Goal: Information Seeking & Learning: Learn about a topic

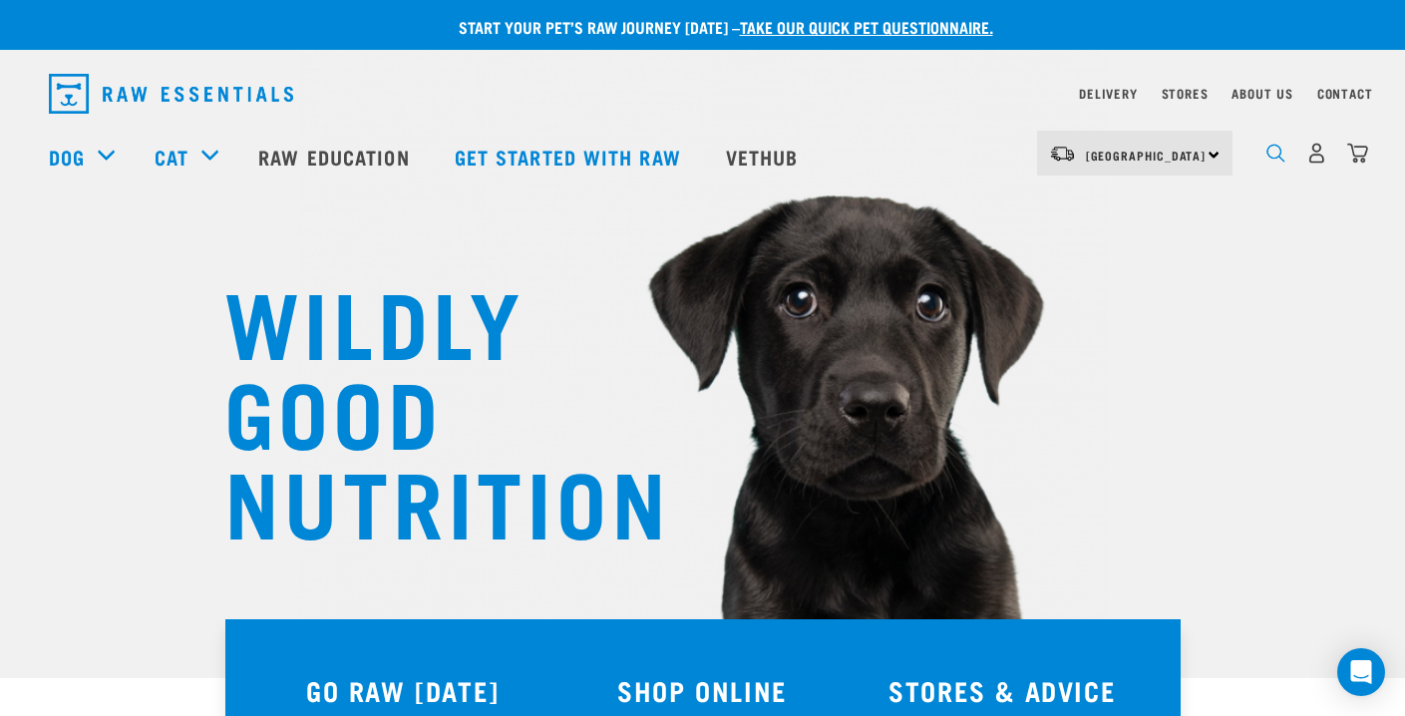
click at [1272, 155] on img "dropdown navigation" at bounding box center [1275, 153] width 19 height 19
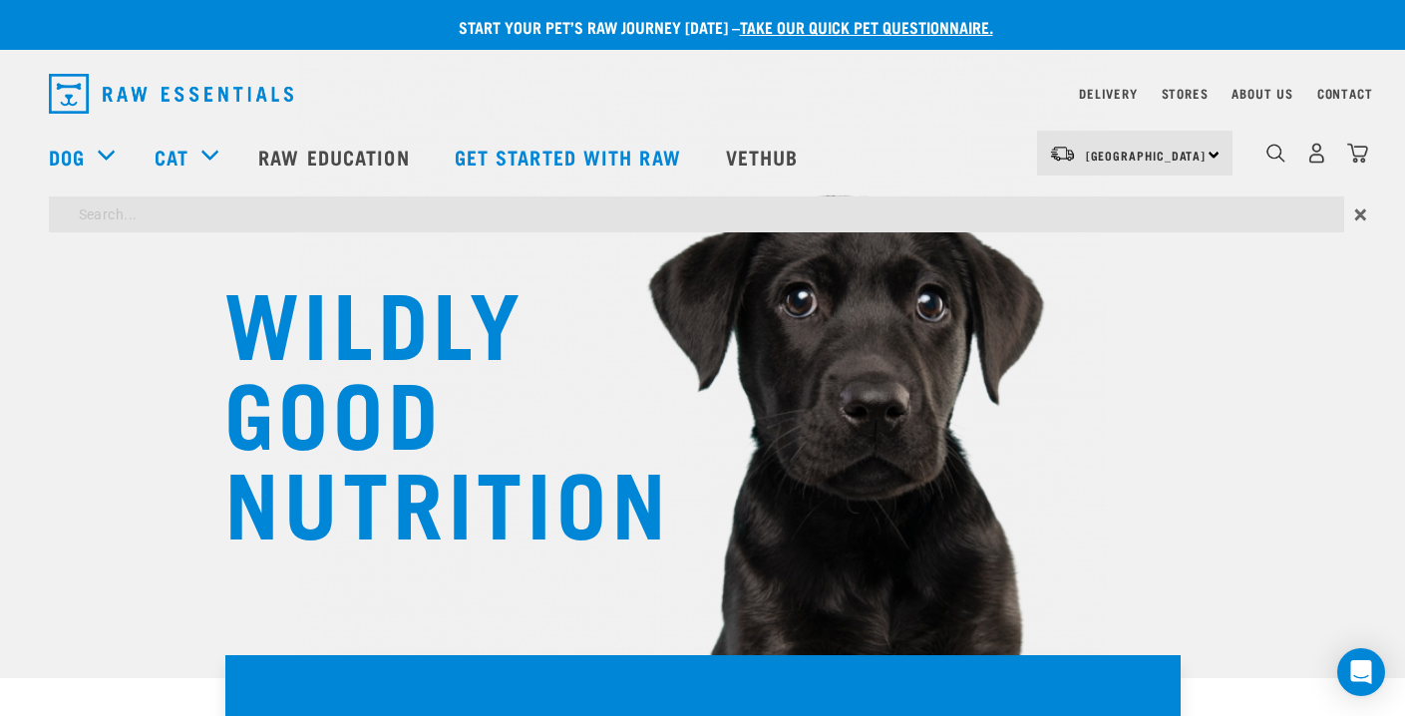
click at [408, 239] on div "×" at bounding box center [702, 219] width 1405 height 46
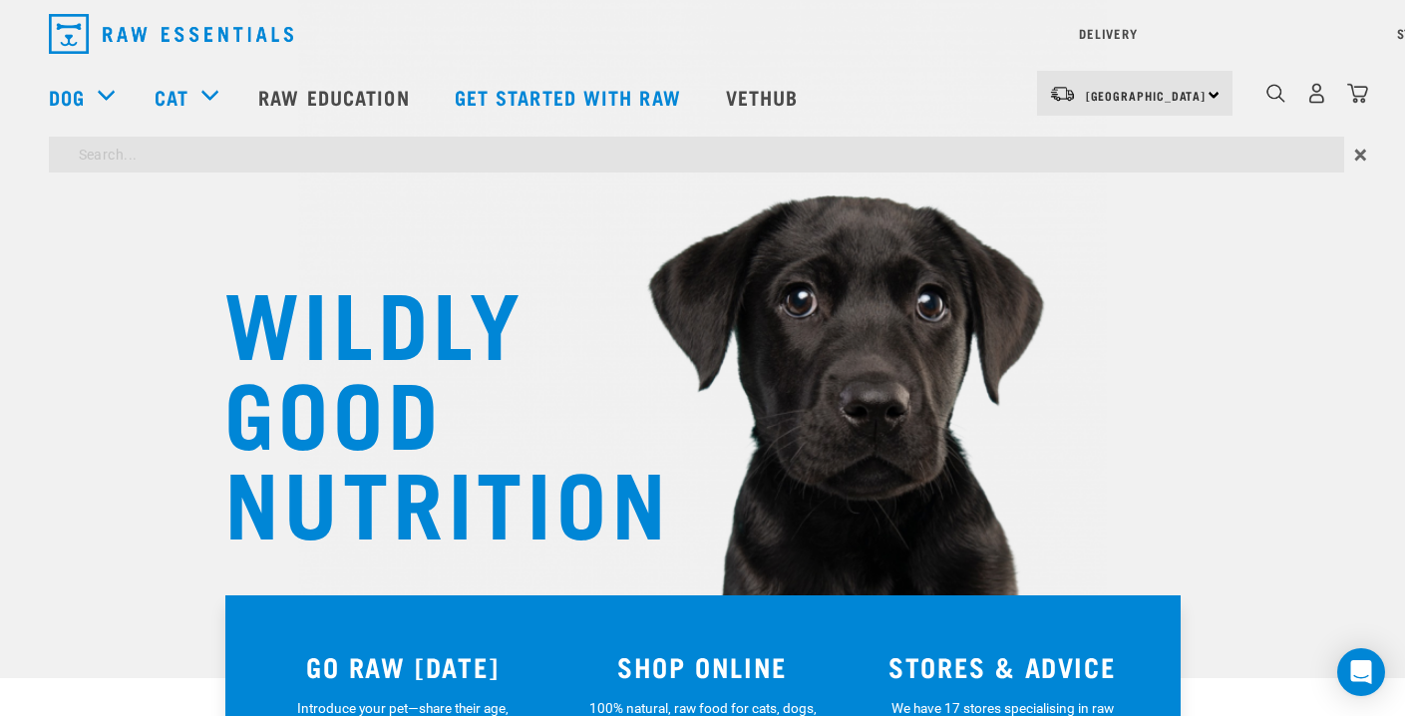
type input "species appropriate bone"
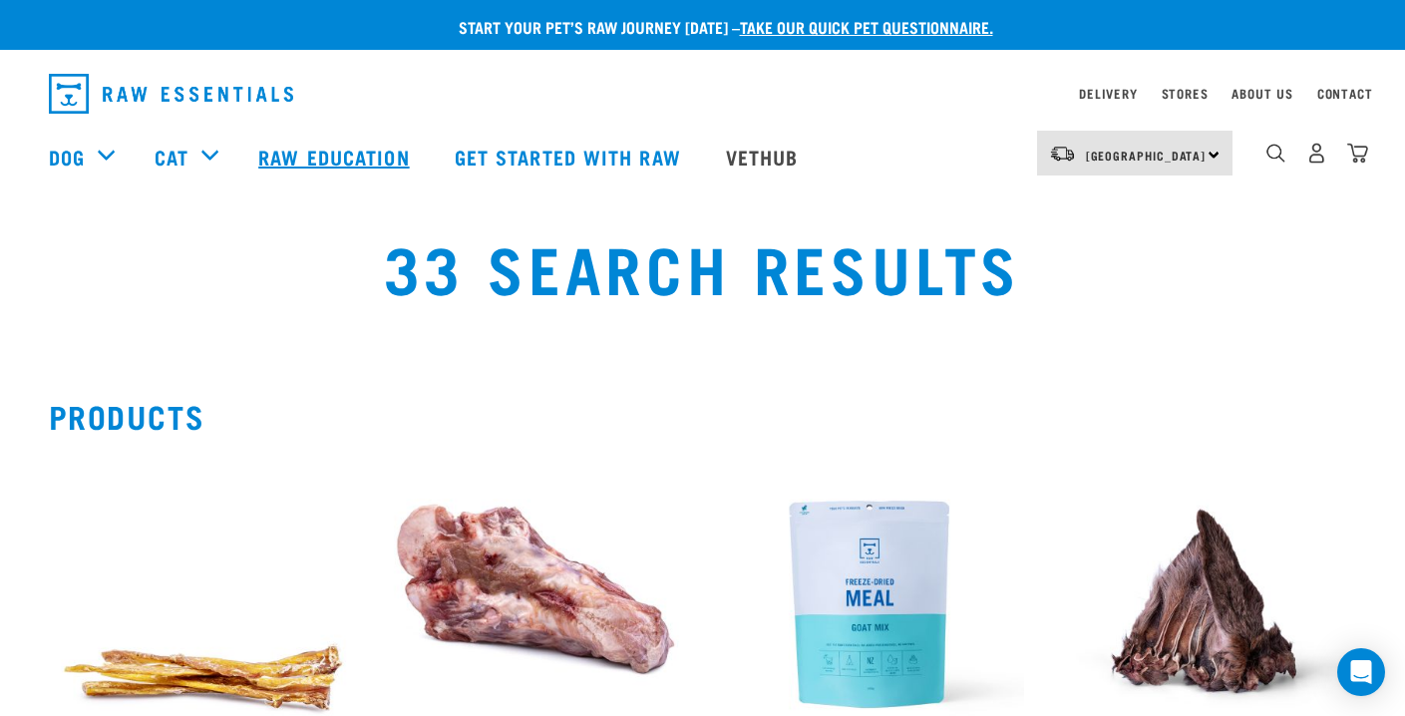
click at [338, 152] on link "Raw Education" at bounding box center [335, 157] width 195 height 80
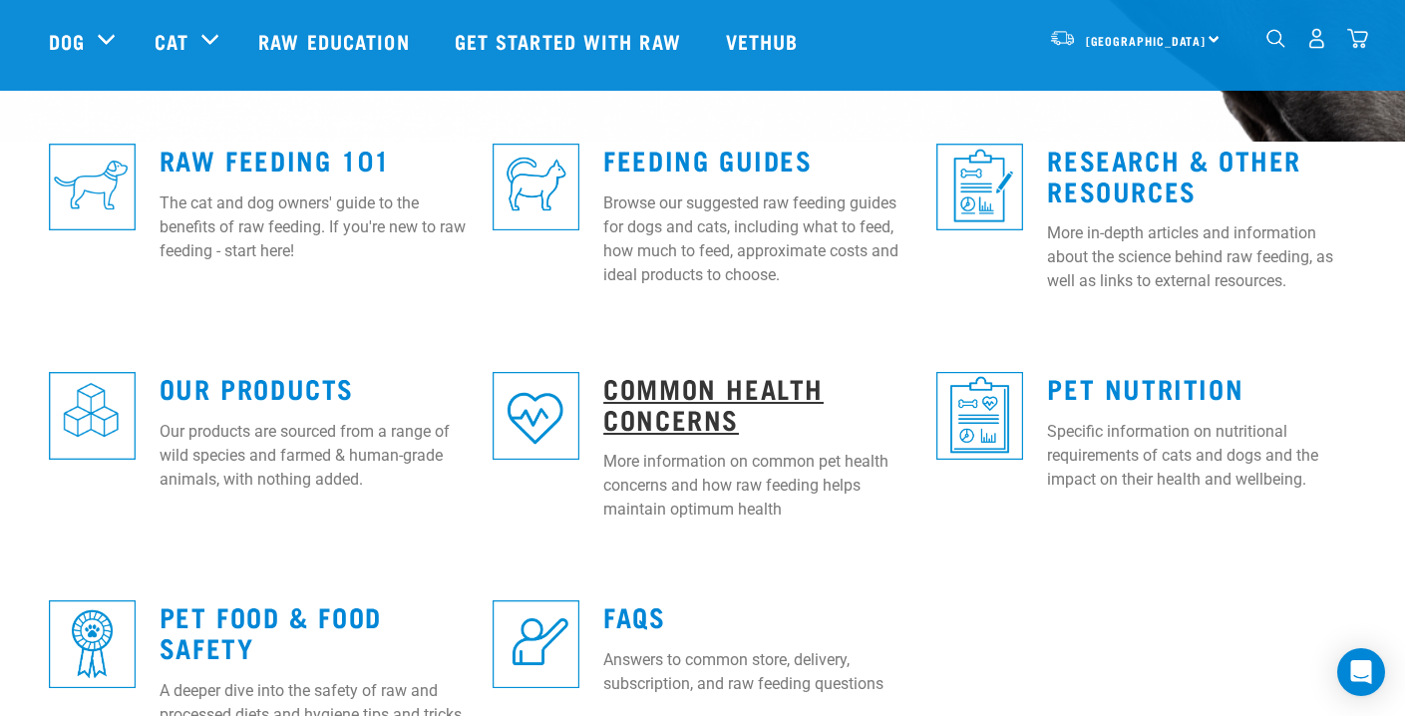
scroll to position [508, 0]
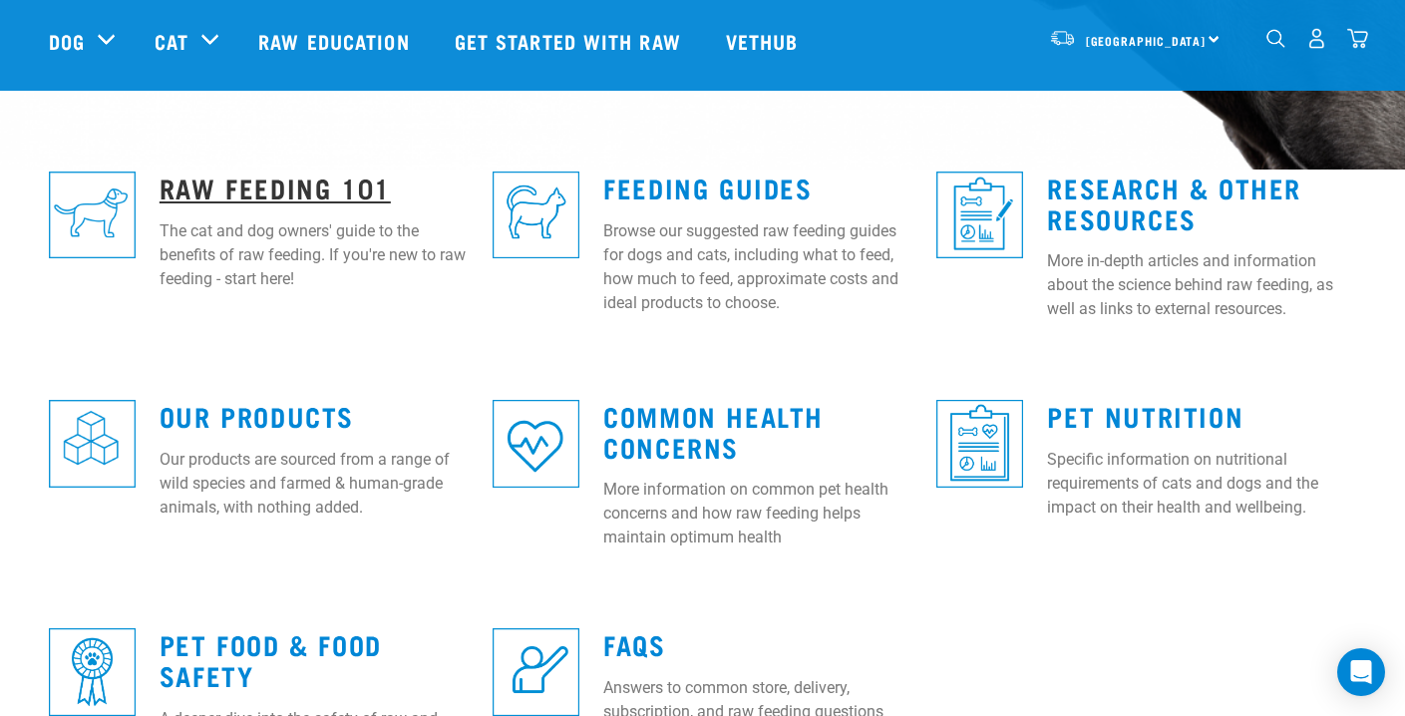
click at [232, 187] on link "Raw Feeding 101" at bounding box center [275, 186] width 231 height 15
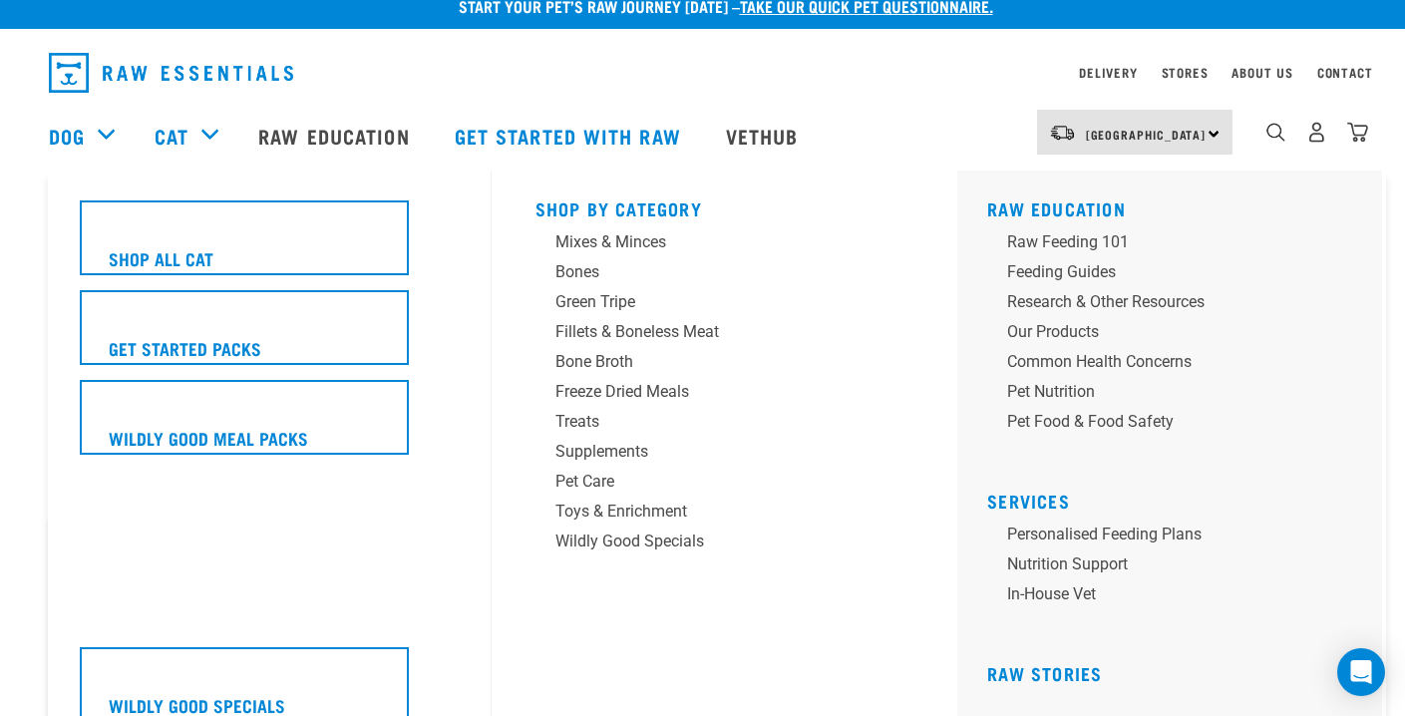
scroll to position [21, 0]
click at [1137, 414] on div "Pet Food & Food Safety" at bounding box center [1162, 422] width 311 height 24
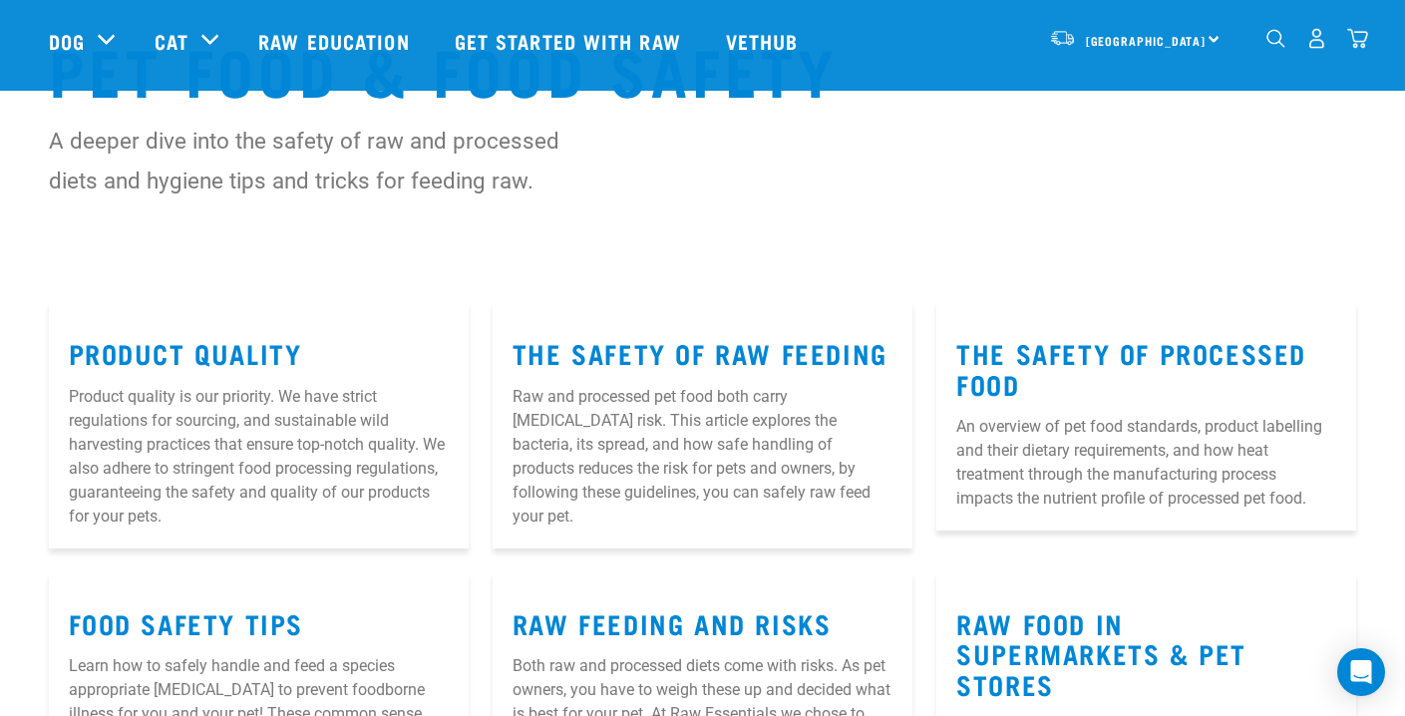
scroll to position [88, 0]
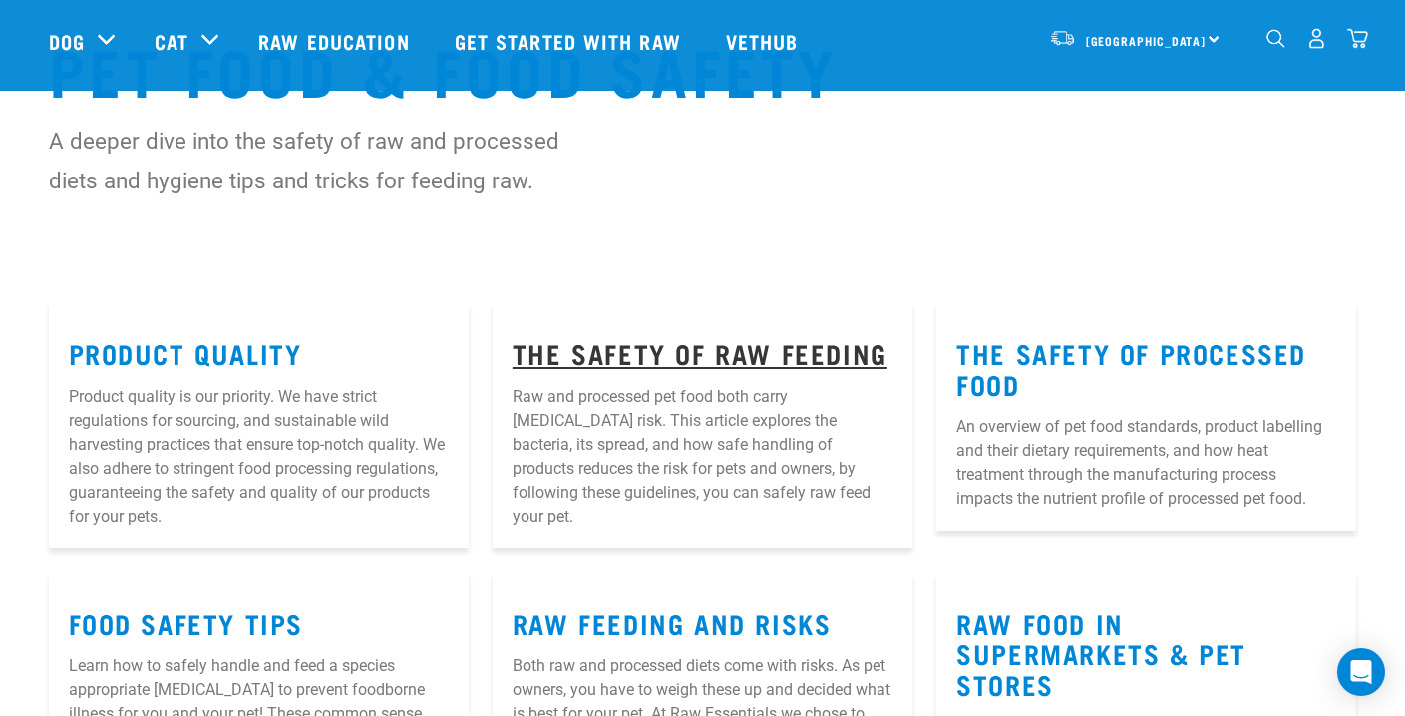
click at [695, 345] on link "The Safety of Raw Feeding" at bounding box center [699, 352] width 375 height 15
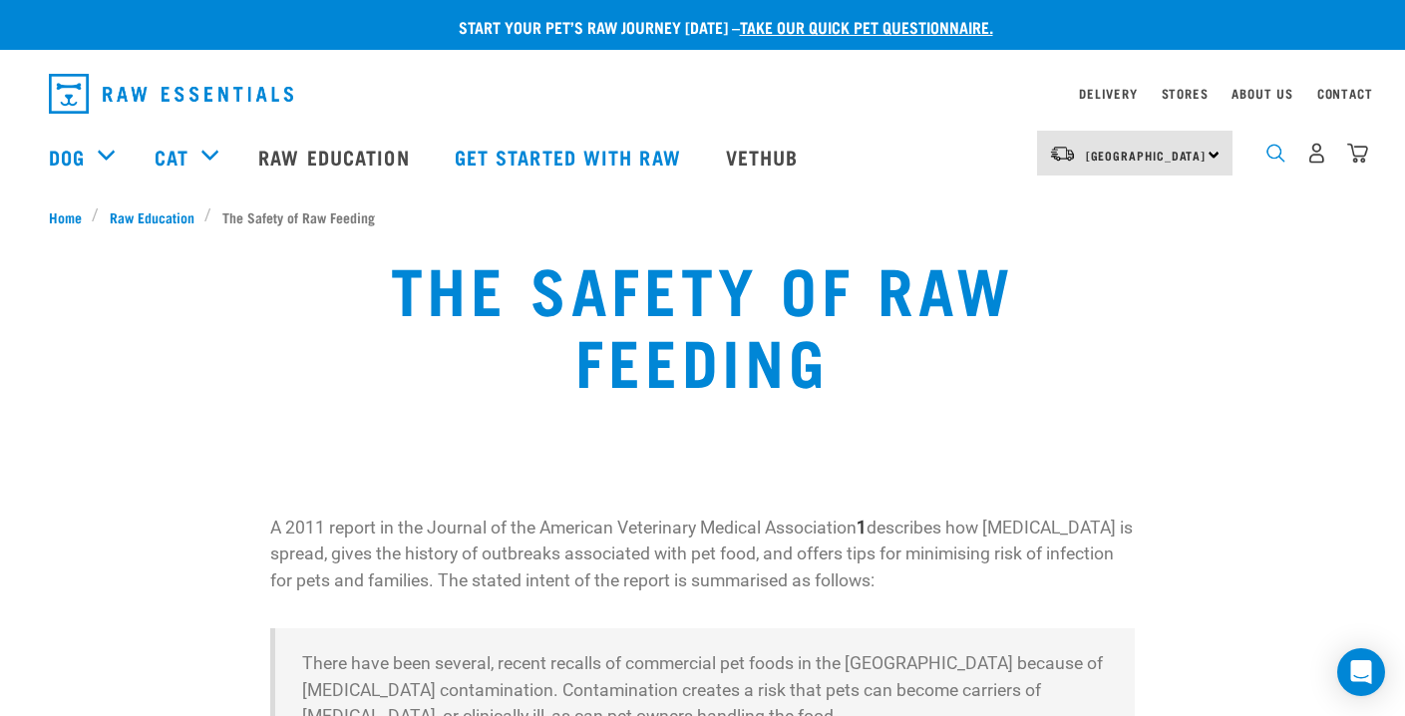
click at [1277, 150] on img "dropdown navigation" at bounding box center [1275, 153] width 19 height 19
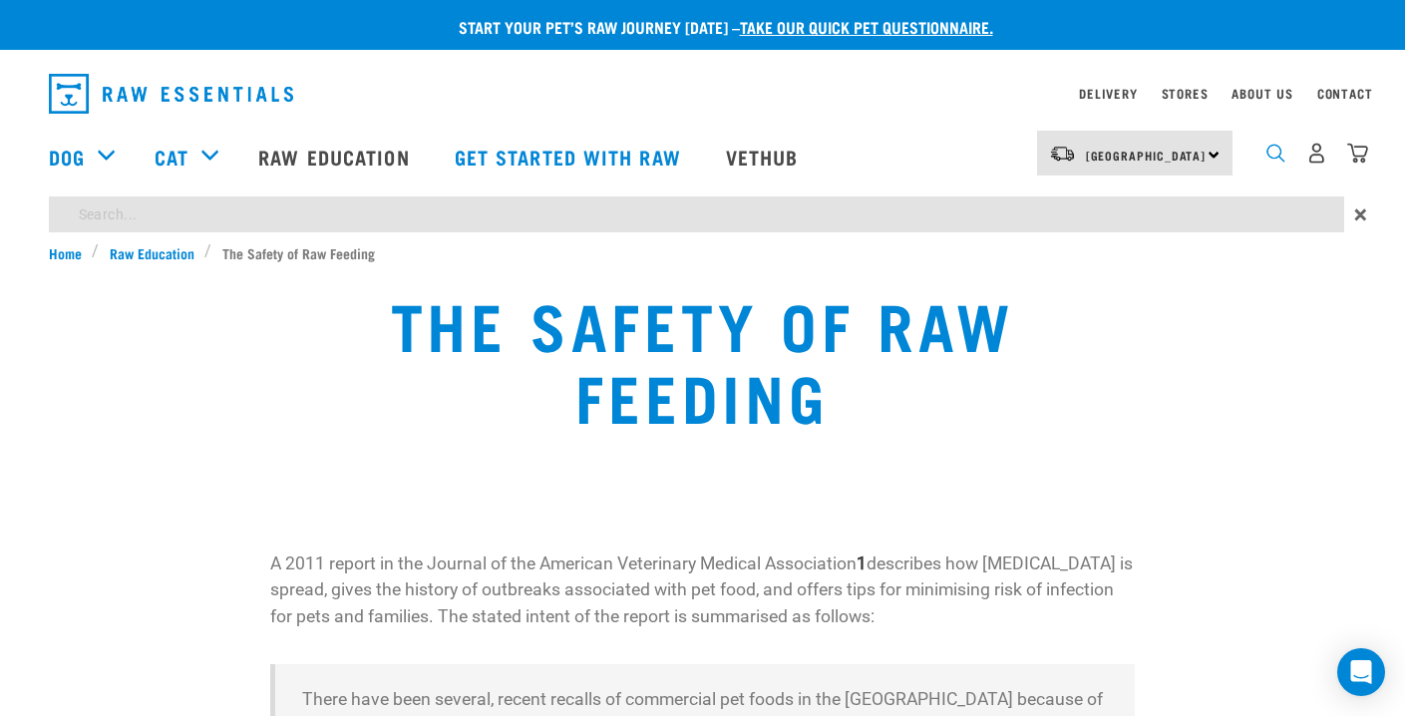
click at [1277, 151] on img "dropdown navigation" at bounding box center [1275, 153] width 19 height 19
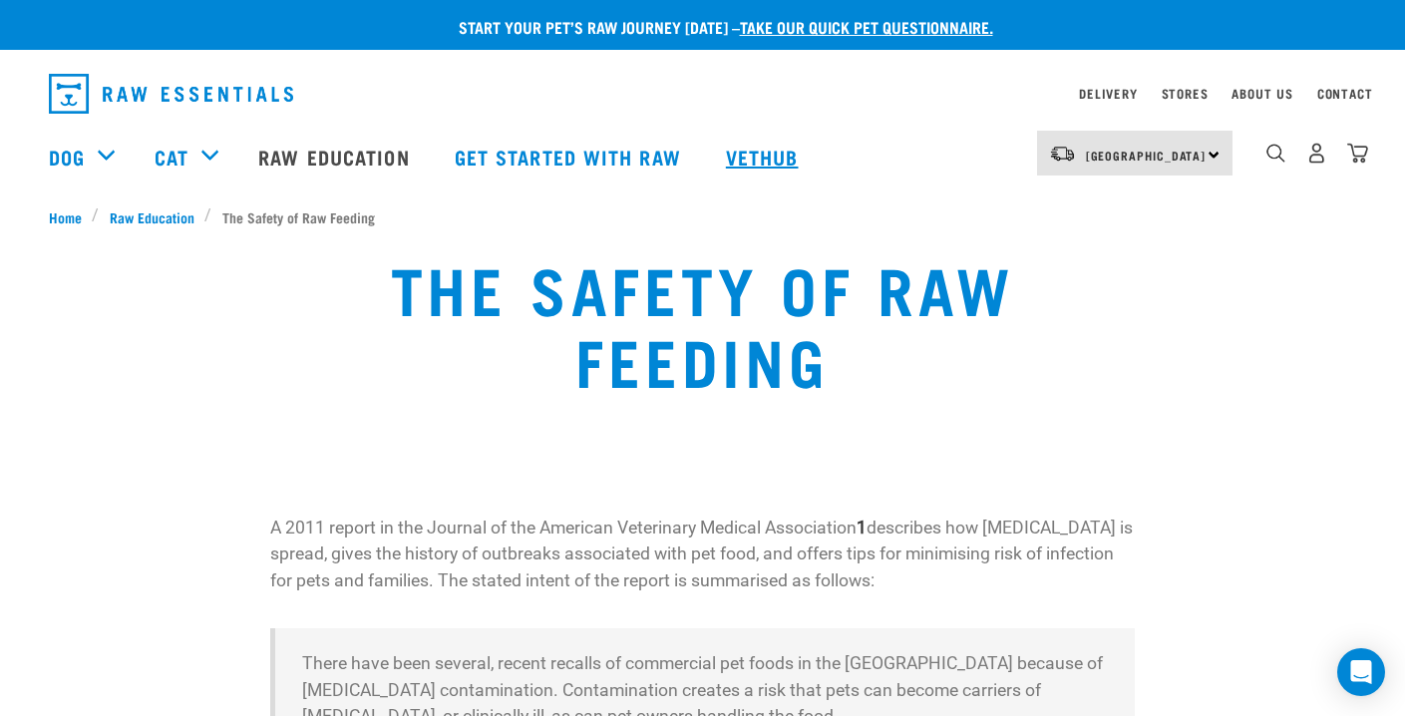
click at [813, 147] on link "Vethub" at bounding box center [765, 157] width 118 height 80
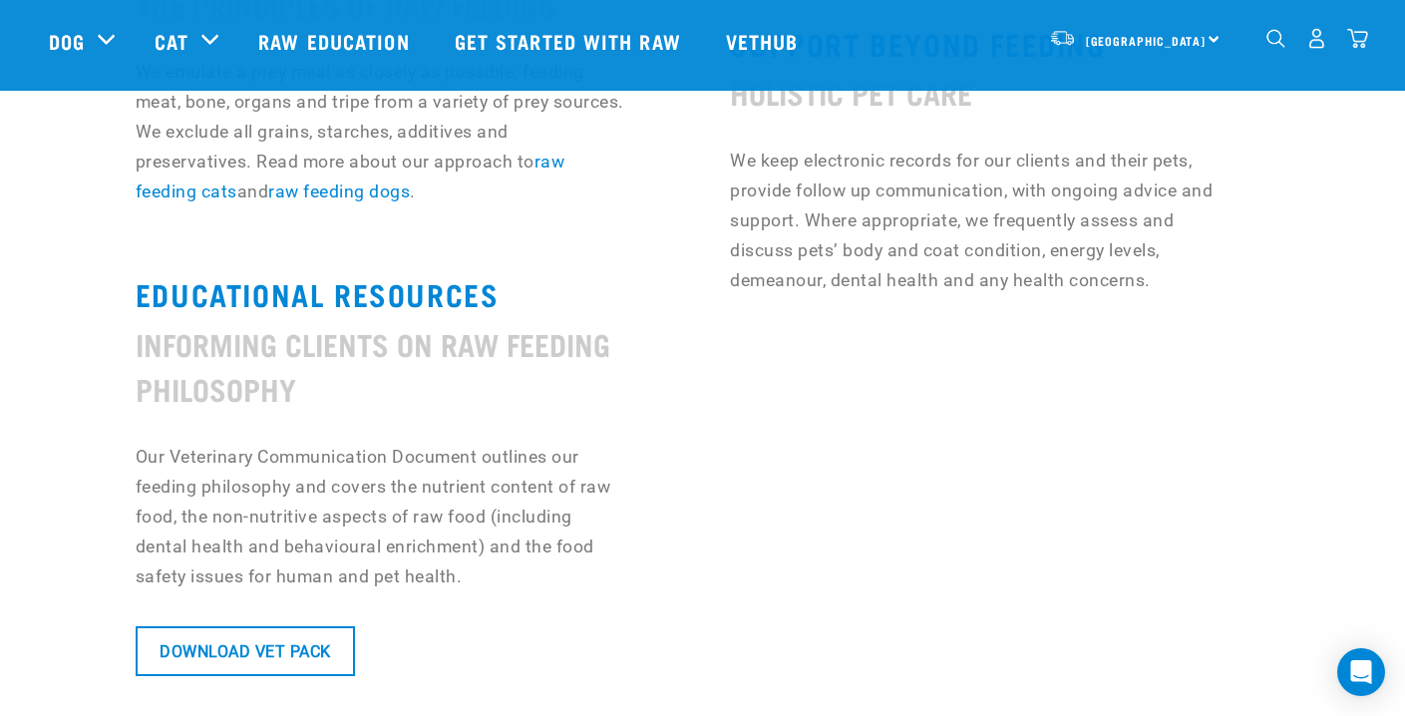
scroll to position [1535, 24]
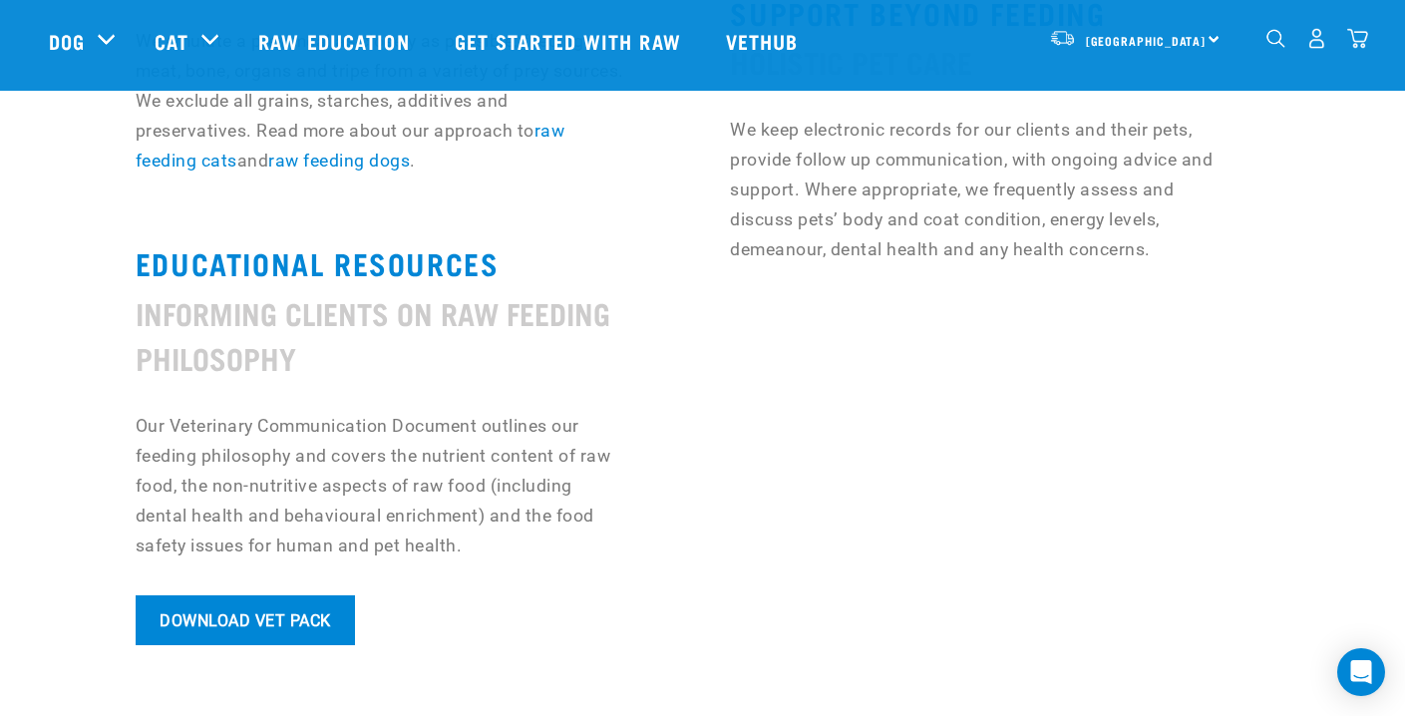
click at [273, 612] on link "Download Vet Pack" at bounding box center [245, 620] width 219 height 50
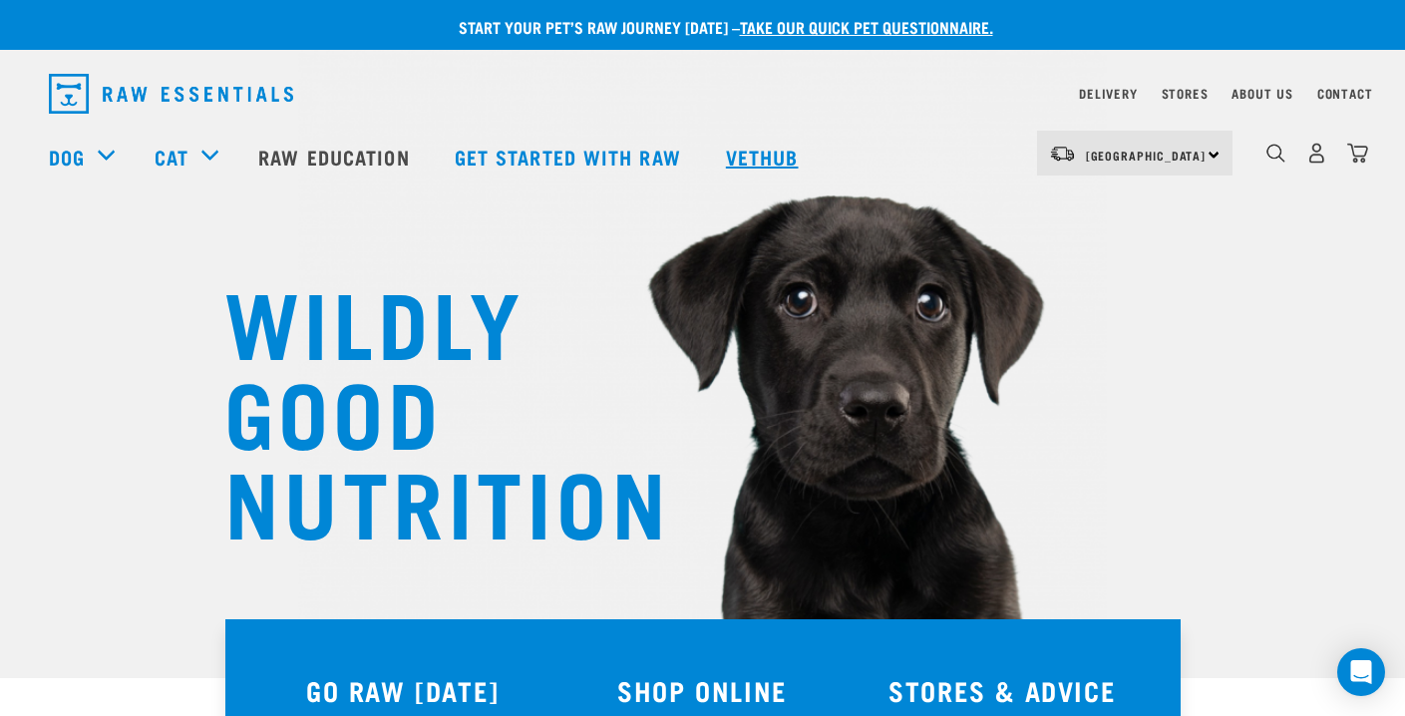
click at [764, 165] on link "Vethub" at bounding box center [765, 157] width 118 height 80
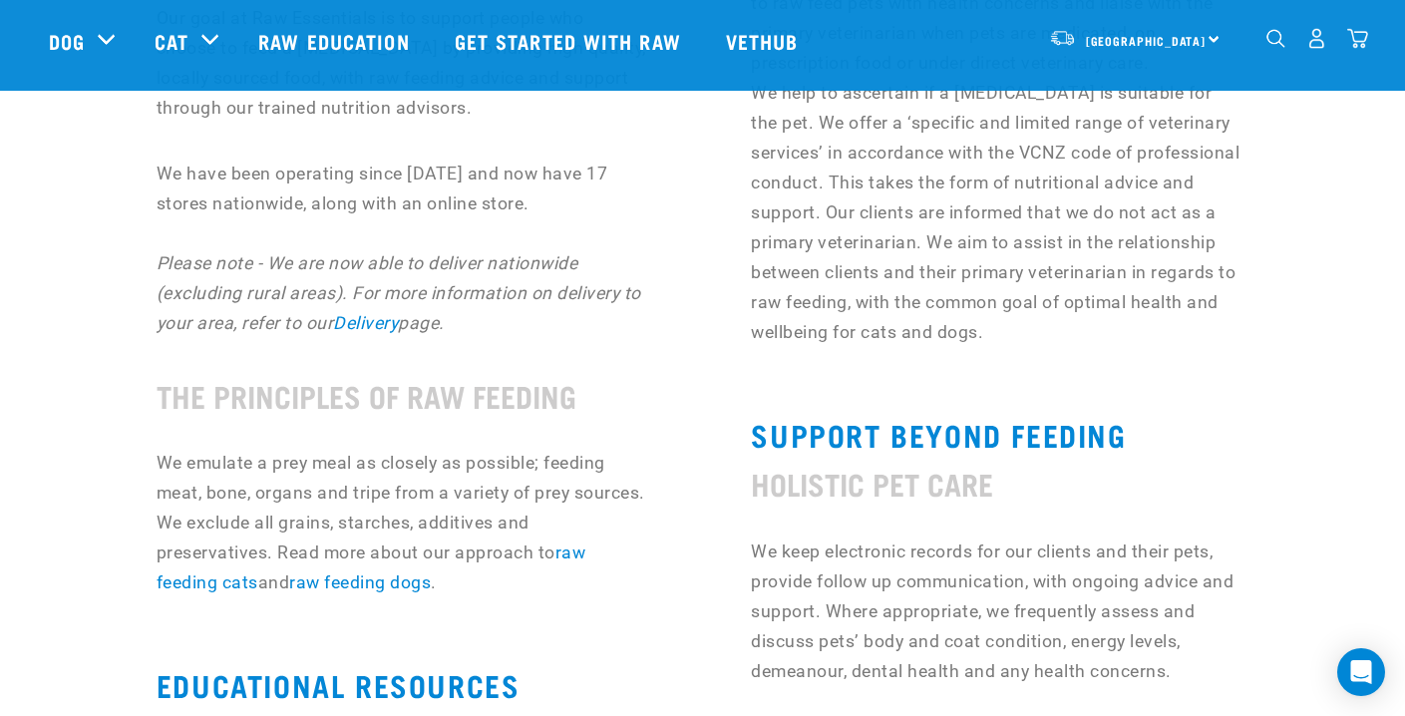
scroll to position [1115, 3]
click at [346, 576] on link "raw feeding dogs" at bounding box center [360, 581] width 142 height 20
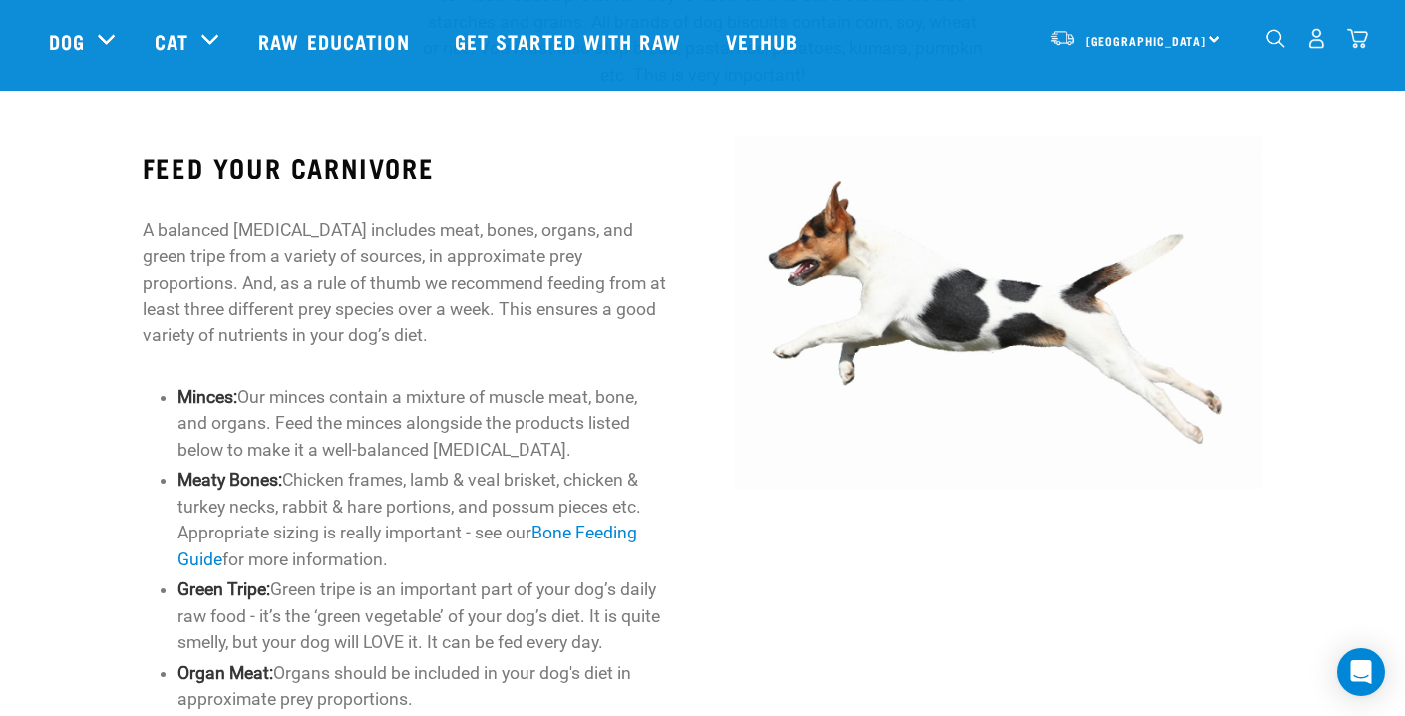
scroll to position [791, 0]
click at [571, 531] on link "Bone Feeding Guide" at bounding box center [407, 545] width 460 height 46
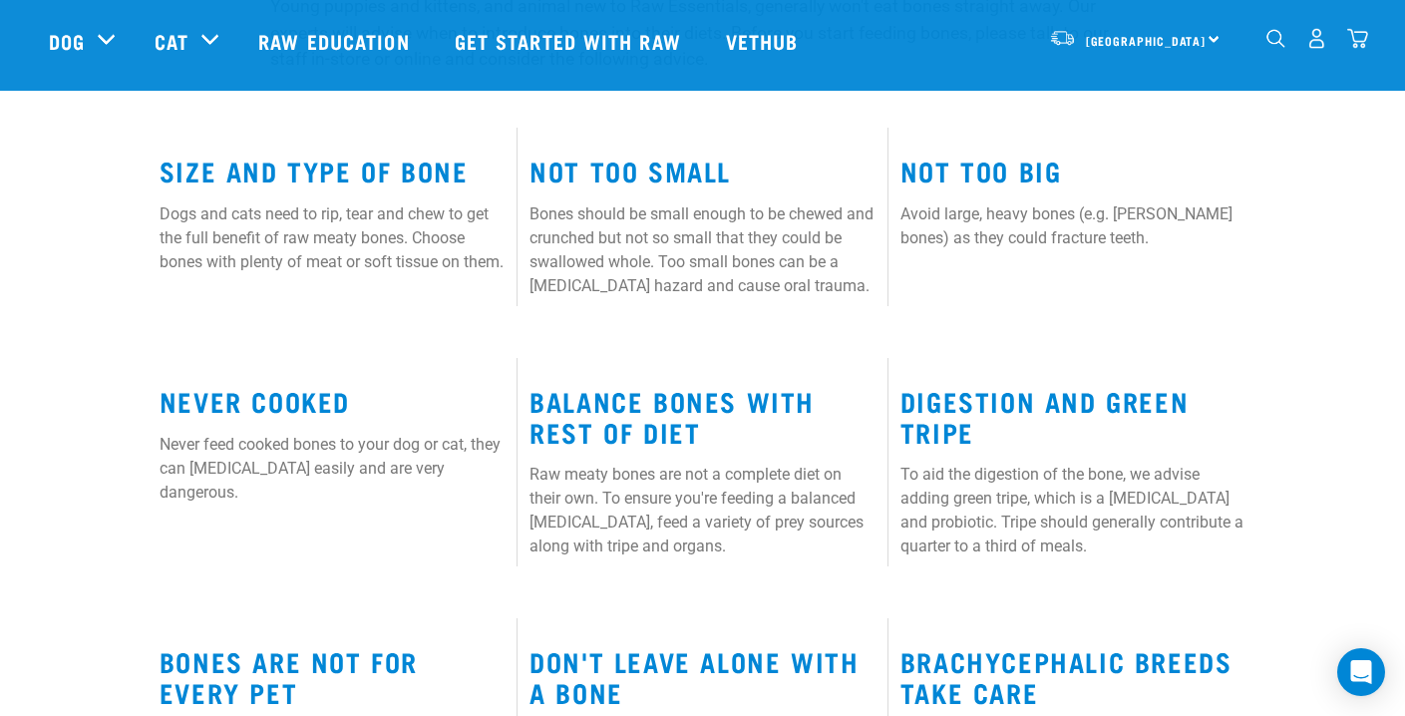
scroll to position [962, 0]
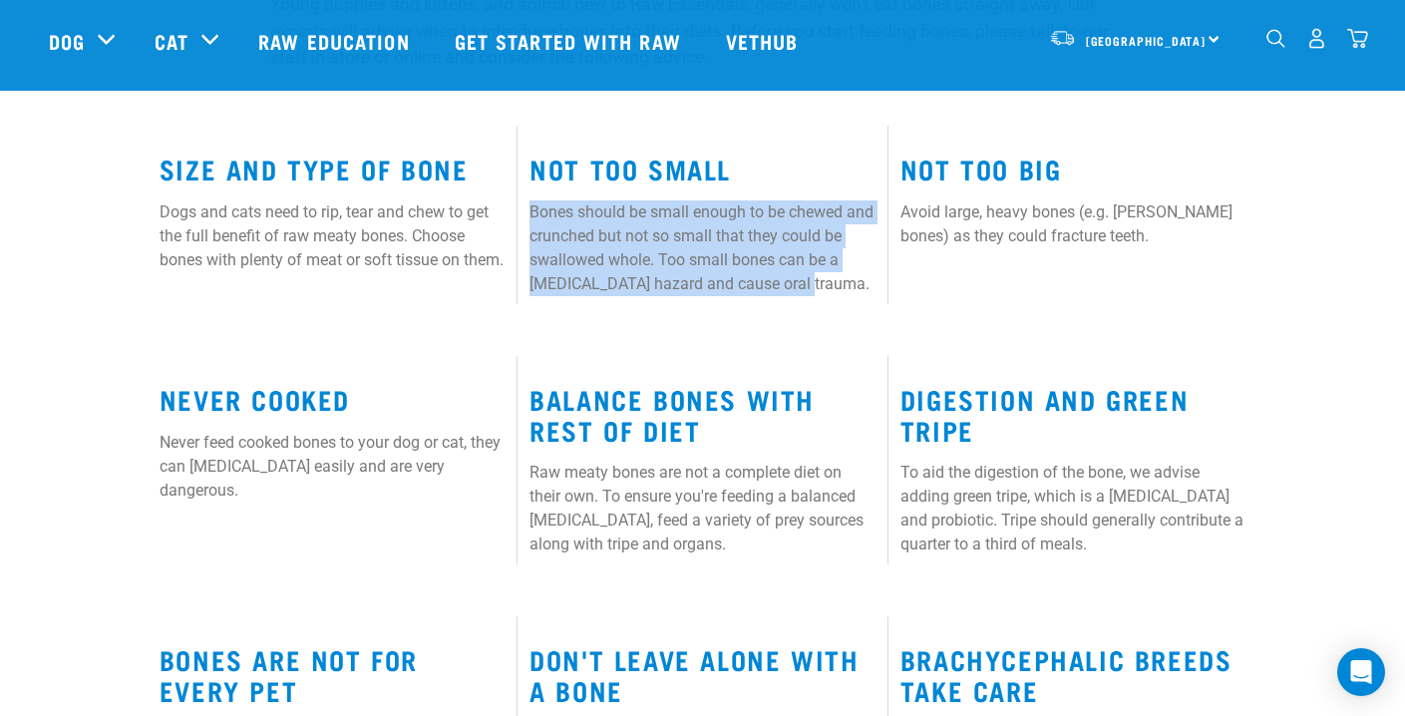
drag, startPoint x: 530, startPoint y: 204, endPoint x: 827, endPoint y: 277, distance: 304.9
click at [827, 277] on p "Bones should be small enough to be chewed and crunched but not so small that th…" at bounding box center [701, 248] width 345 height 96
copy p "Bones should be small enough to be chewed and crunched but not so small that th…"
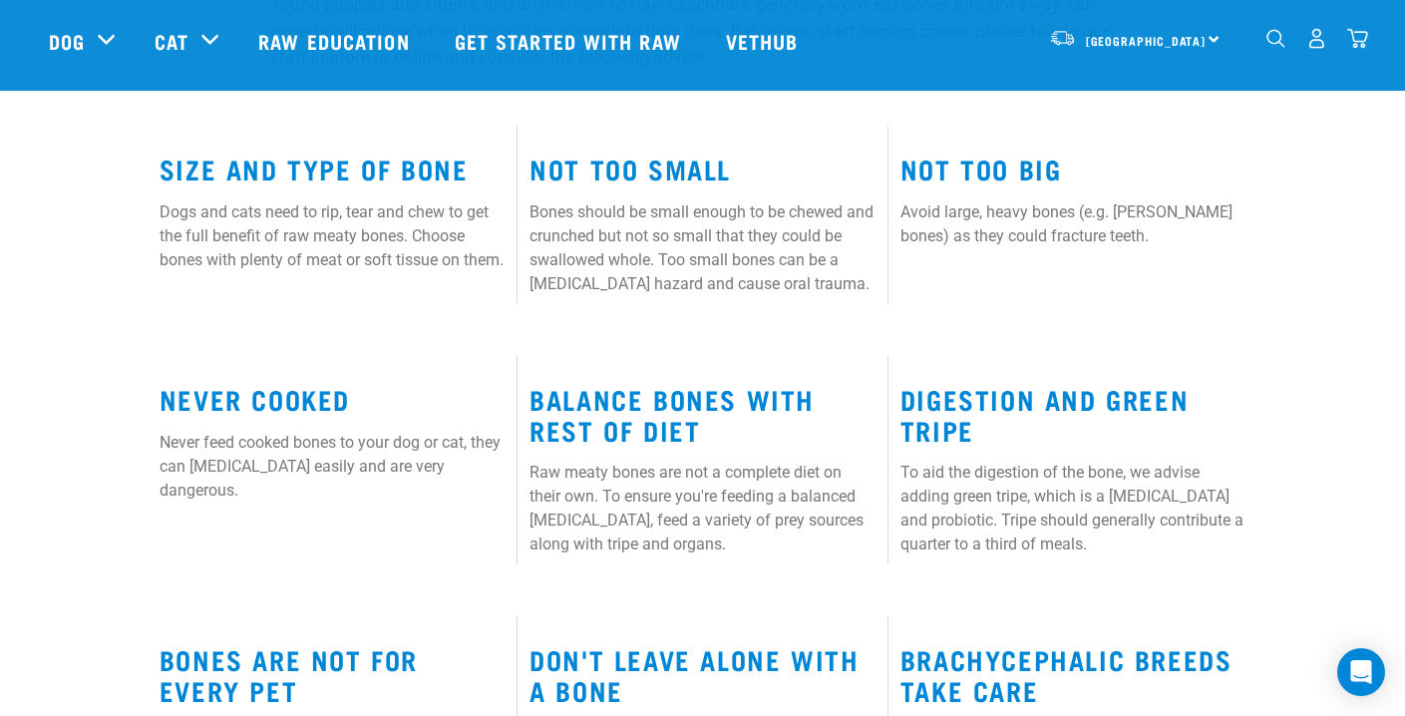
click at [919, 200] on p "Avoid large, heavy bones (e.g. [PERSON_NAME] bones) as they could fracture teet…" at bounding box center [1072, 224] width 345 height 48
click at [985, 482] on p "To aid the digestion of the bone, we advise adding green tripe, which is a [MED…" at bounding box center [1072, 509] width 345 height 96
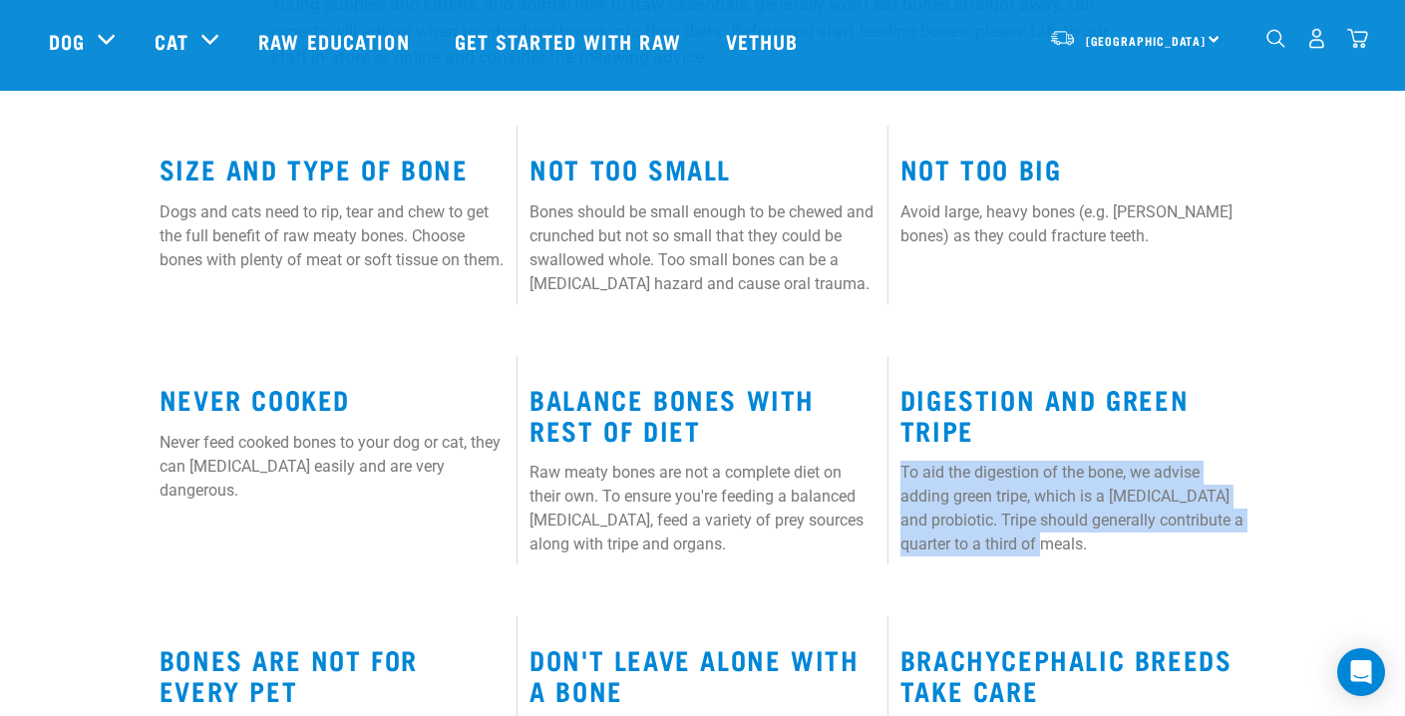
drag, startPoint x: 901, startPoint y: 461, endPoint x: 1084, endPoint y: 535, distance: 197.2
click at [1084, 535] on p "To aid the digestion of the bone, we advise adding green tripe, which is a [MED…" at bounding box center [1072, 509] width 345 height 96
copy p "To aid the digestion of the bone, we advise adding green tripe, which is a [MED…"
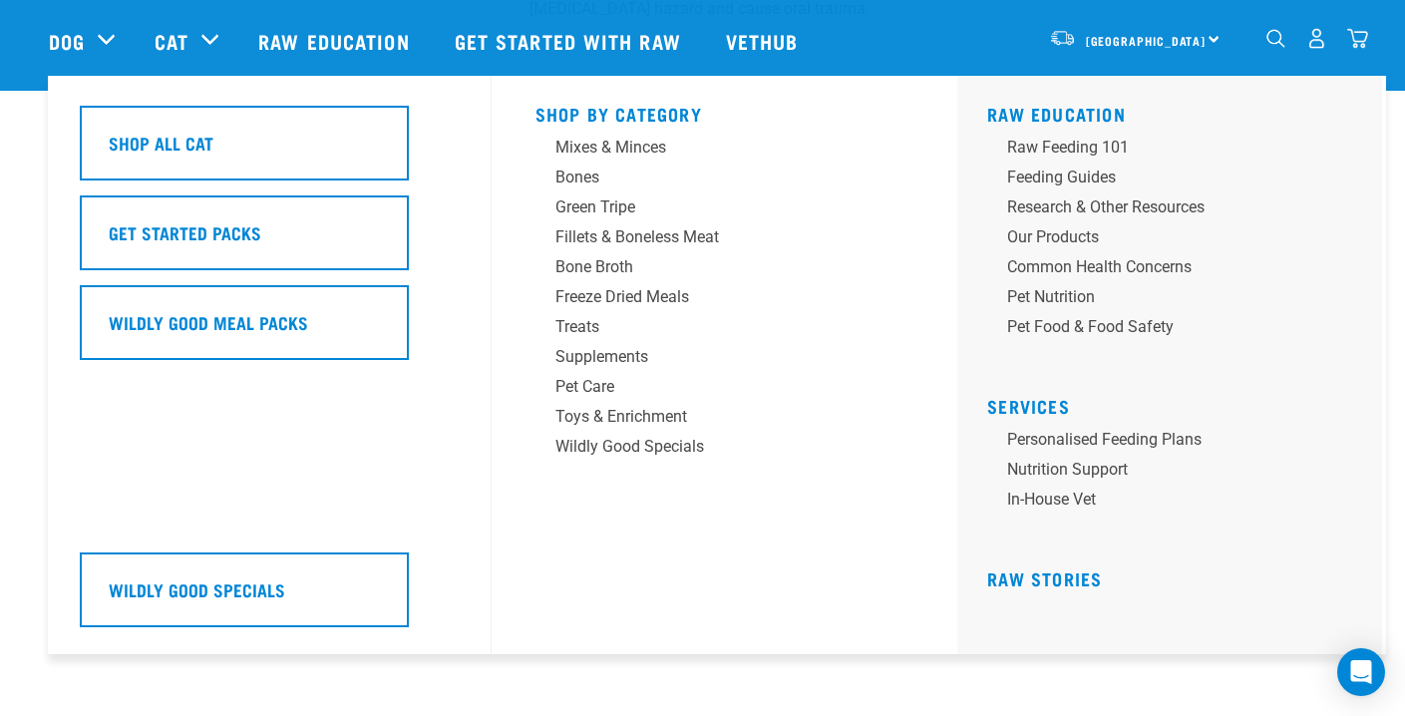
scroll to position [1225, 0]
